Goal: Task Accomplishment & Management: Manage account settings

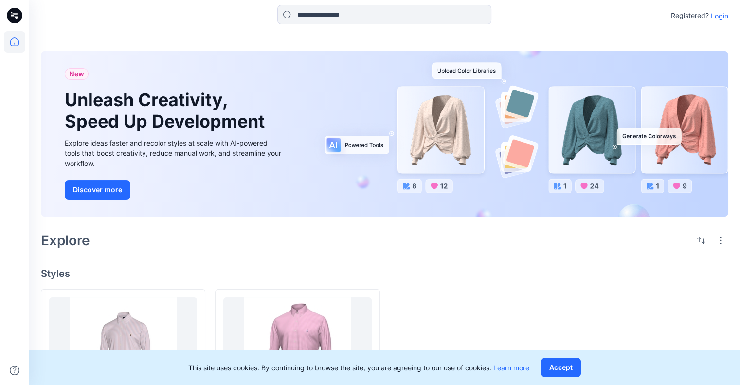
click at [726, 16] on p "Login" at bounding box center [720, 16] width 18 height 10
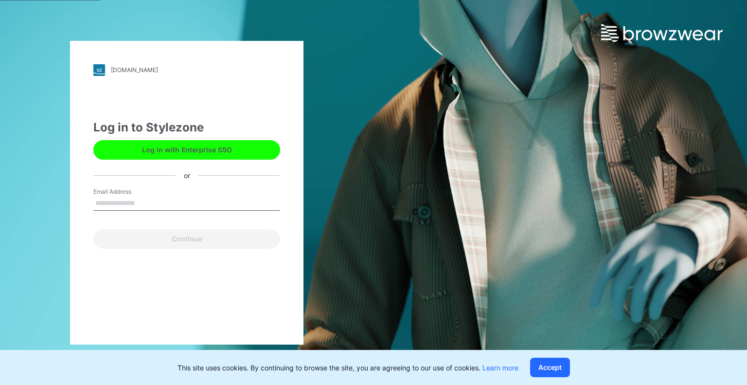
click at [218, 204] on input "Email Address" at bounding box center [186, 203] width 187 height 15
click at [150, 198] on input "Email Address" at bounding box center [186, 203] width 187 height 15
type input "**********"
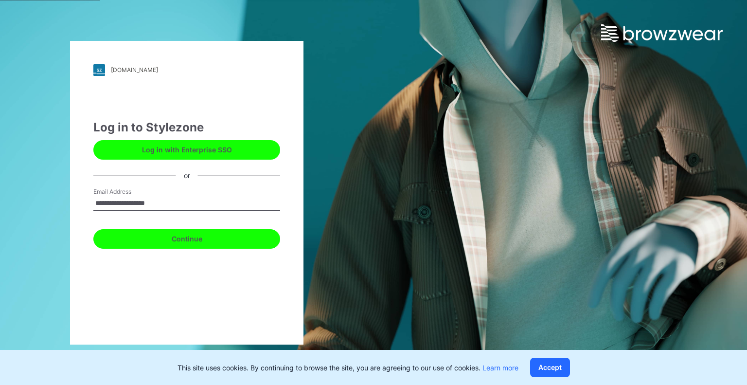
click at [187, 241] on button "Continue" at bounding box center [186, 238] width 187 height 19
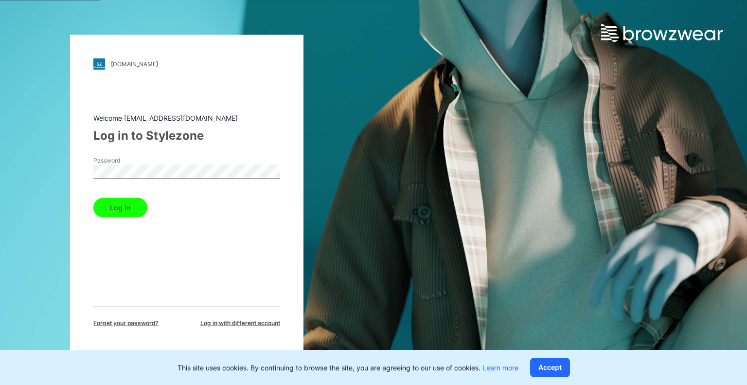
click at [93, 197] on button "Log in" at bounding box center [120, 206] width 54 height 19
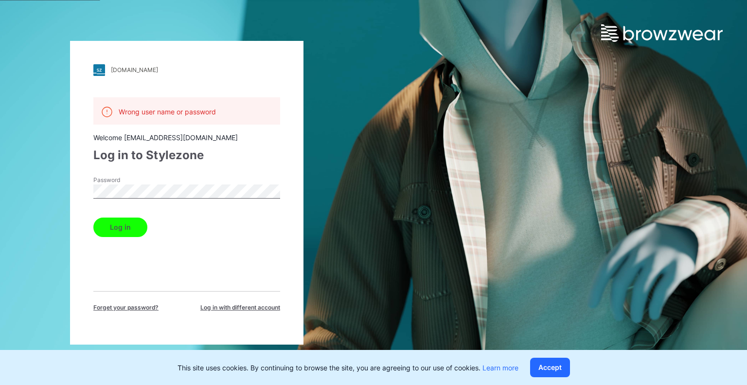
click at [70, 188] on div "[DOMAIN_NAME] Loading... Wrong user name or password Welcome [EMAIL_ADDRESS][DO…" at bounding box center [186, 193] width 233 height 304
click at [115, 226] on button "Log in" at bounding box center [120, 226] width 54 height 19
click at [562, 365] on button "Accept" at bounding box center [550, 367] width 40 height 19
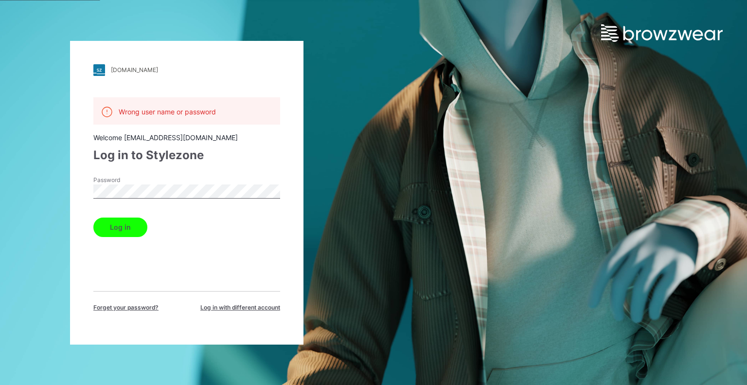
click at [134, 228] on button "Log in" at bounding box center [120, 226] width 54 height 19
click at [246, 304] on span "Log in with different account" at bounding box center [240, 307] width 80 height 9
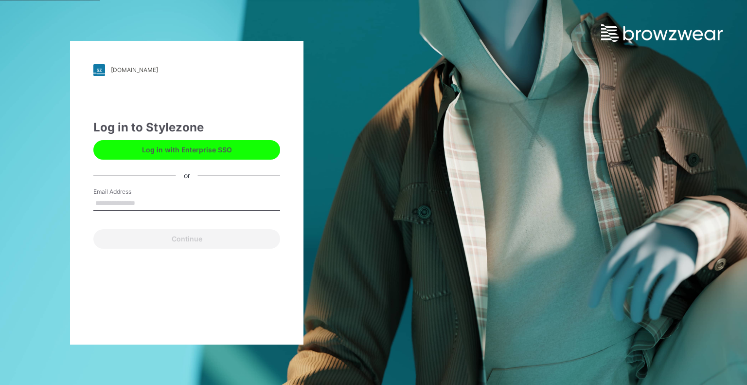
click at [210, 155] on button "Log in with Enterprise SSO" at bounding box center [186, 149] width 187 height 19
